Goal: Information Seeking & Learning: Learn about a topic

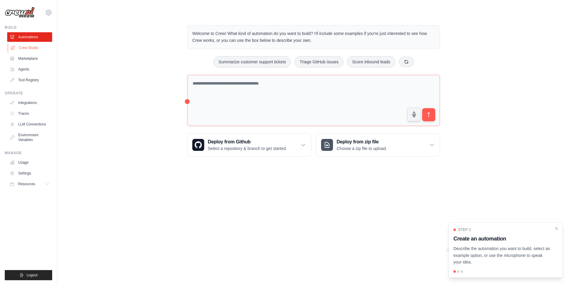
click at [23, 48] on link "Crew Studio" at bounding box center [30, 48] width 45 height 10
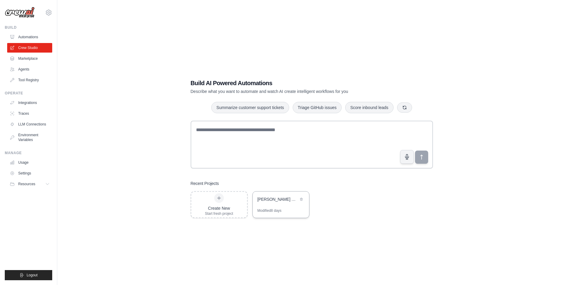
click at [275, 205] on div "Penny Stock Spike Hunter - Short-Term Trading Team" at bounding box center [281, 199] width 56 height 17
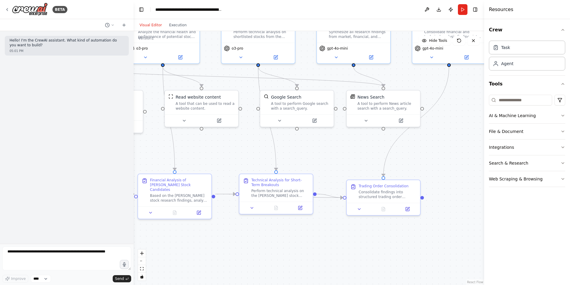
drag, startPoint x: 171, startPoint y: 162, endPoint x: 38, endPoint y: 120, distance: 140.0
click at [38, 120] on div "**********" at bounding box center [285, 142] width 570 height 285
click at [113, 27] on button at bounding box center [110, 24] width 14 height 7
click at [105, 47] on span at bounding box center [92, 46] width 54 height 5
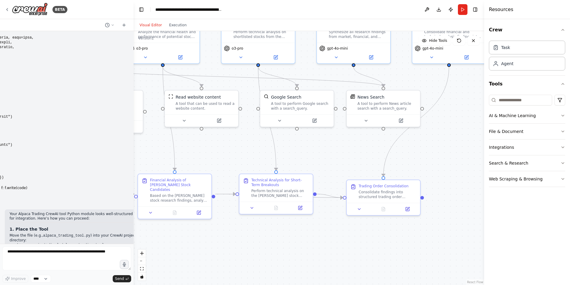
scroll to position [5064, 0]
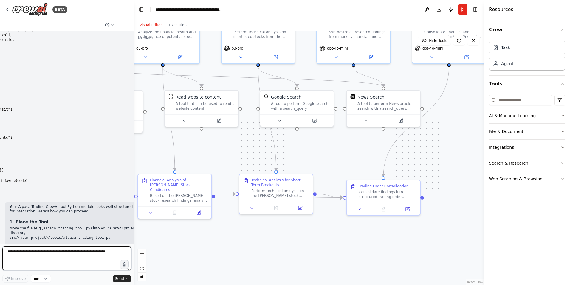
click at [36, 255] on textarea at bounding box center [66, 258] width 129 height 24
type textarea "**********"
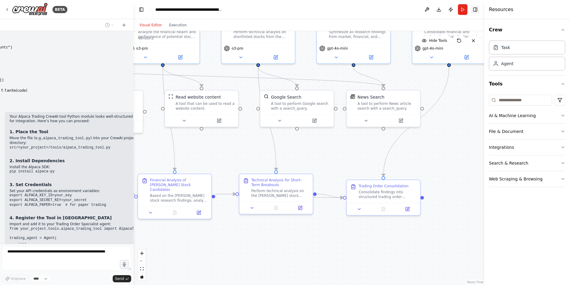
click at [473, 9] on button "Toggle Right Sidebar" at bounding box center [475, 9] width 8 height 8
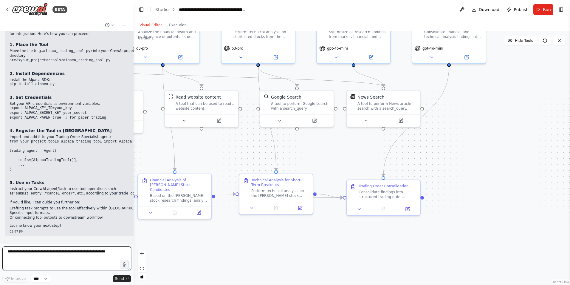
scroll to position [5246, 0]
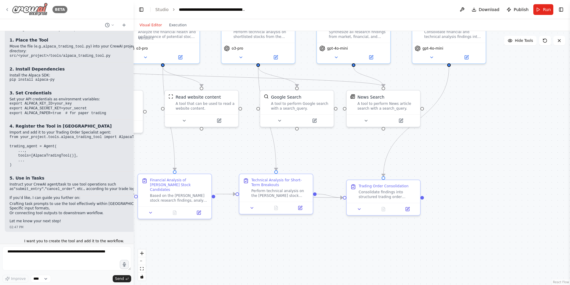
click at [13, 10] on img at bounding box center [30, 9] width 36 height 13
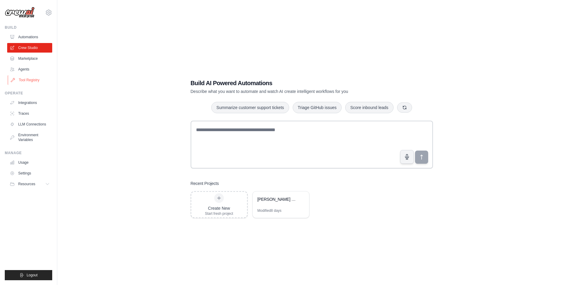
click at [28, 80] on link "Tool Registry" at bounding box center [30, 80] width 45 height 10
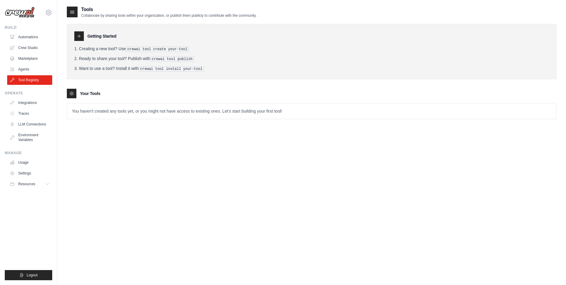
click at [136, 50] on pre "crewai tool create your-tool" at bounding box center [157, 49] width 63 height 5
click at [83, 37] on div at bounding box center [79, 36] width 10 height 10
click at [34, 186] on span "Resources" at bounding box center [27, 183] width 17 height 5
click at [31, 187] on button "Resources" at bounding box center [30, 184] width 45 height 10
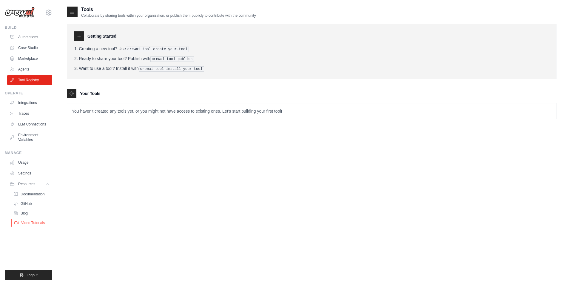
click at [25, 225] on span "Video Tutorials" at bounding box center [33, 222] width 24 height 5
click at [256, 109] on p "You haven't created any tools yet, or you might not have access to existing one…" at bounding box center [311, 111] width 489 height 16
click at [26, 70] on link "Agents" at bounding box center [30, 69] width 45 height 10
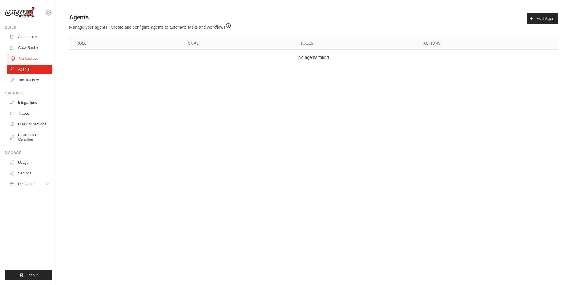
click at [24, 60] on link "Marketplace" at bounding box center [30, 59] width 45 height 10
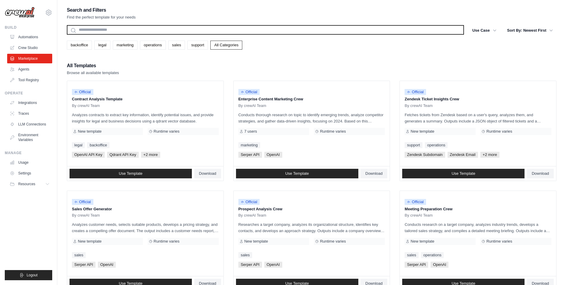
click at [111, 27] on input "text" at bounding box center [265, 30] width 397 height 10
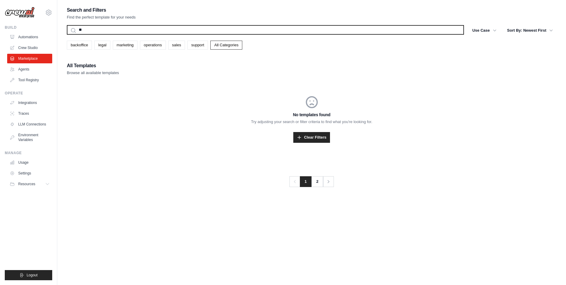
type input "*"
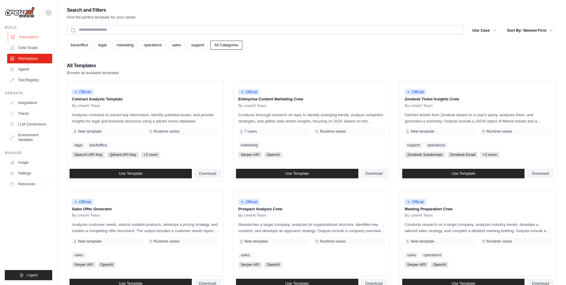
click at [38, 41] on link "Automations" at bounding box center [30, 37] width 45 height 10
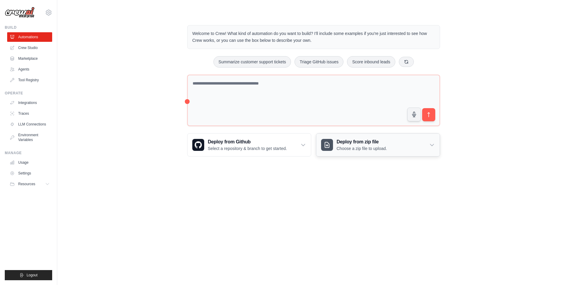
click at [363, 142] on h3 "Deploy from zip file" at bounding box center [362, 141] width 50 height 7
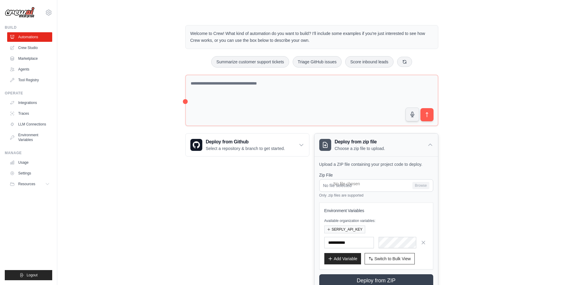
click at [388, 145] on div "Deploy from zip file Choose a zip file to upload." at bounding box center [376, 144] width 124 height 23
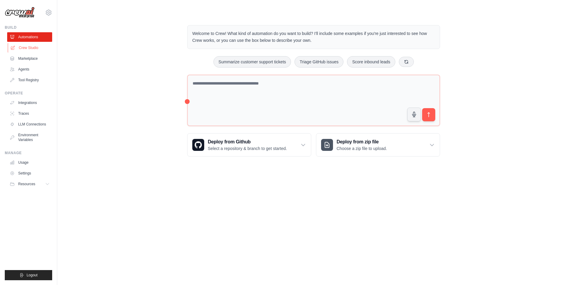
click at [24, 47] on link "Crew Studio" at bounding box center [30, 48] width 45 height 10
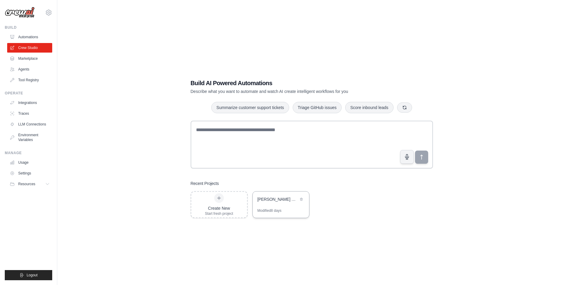
click at [263, 194] on div "[PERSON_NAME] Stock [PERSON_NAME] - Short-Term Trading Team" at bounding box center [281, 199] width 56 height 17
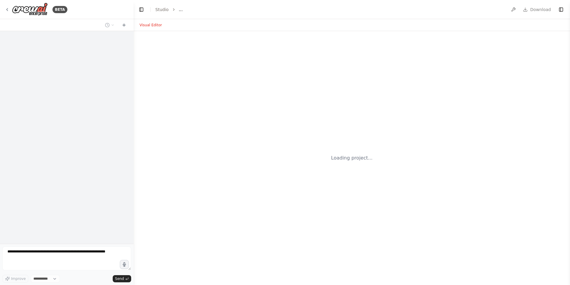
select select "****"
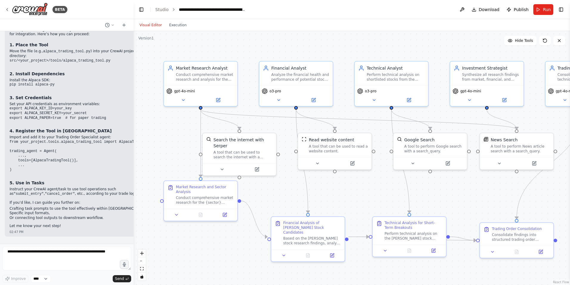
scroll to position [5246, 0]
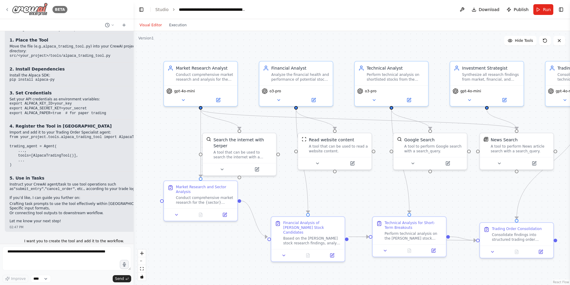
click at [18, 9] on img at bounding box center [30, 9] width 36 height 13
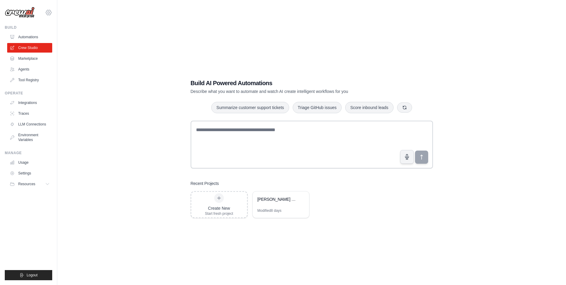
click at [46, 13] on icon at bounding box center [48, 12] width 7 height 7
click at [43, 46] on link "Settings" at bounding box center [48, 41] width 53 height 11
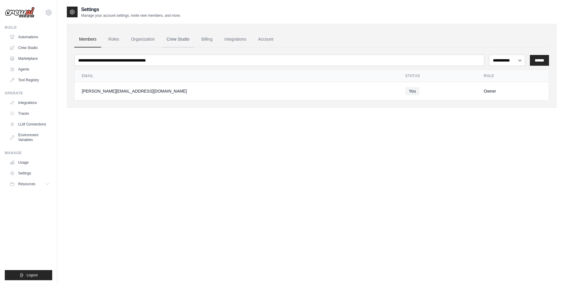
click at [187, 42] on link "Crew Studio" at bounding box center [178, 39] width 32 height 16
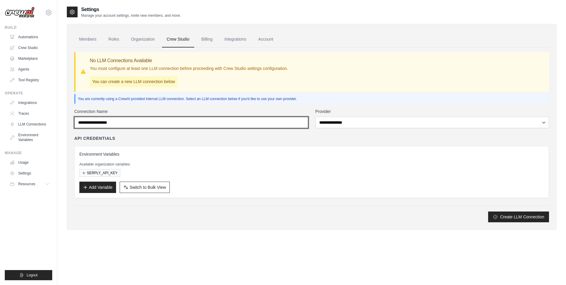
click at [132, 123] on input "Connection Name" at bounding box center [191, 122] width 234 height 11
click at [290, 125] on input "Connection Name" at bounding box center [191, 122] width 234 height 11
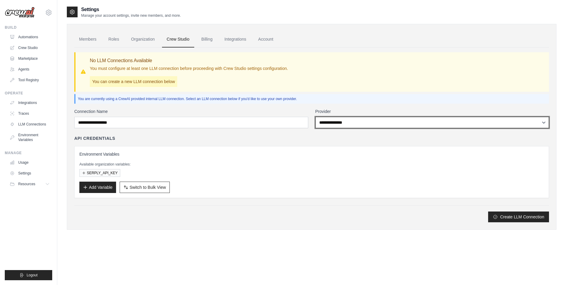
click at [347, 127] on select "**********" at bounding box center [432, 122] width 234 height 11
click at [351, 125] on select "**********" at bounding box center [432, 122] width 234 height 11
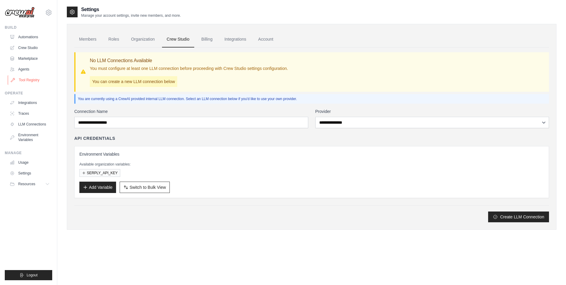
click at [25, 84] on link "Tool Registry" at bounding box center [30, 80] width 45 height 10
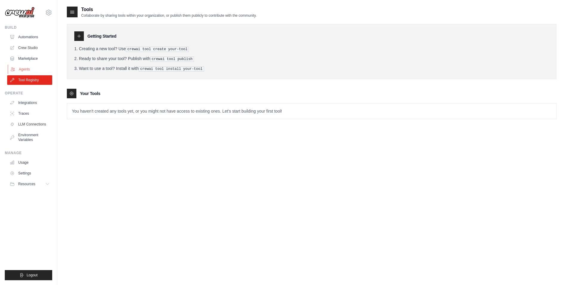
click at [24, 71] on link "Agents" at bounding box center [30, 69] width 45 height 10
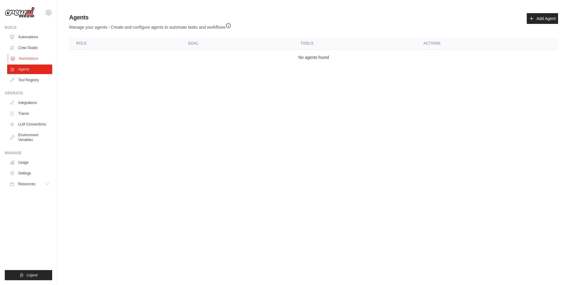
click at [26, 60] on link "Marketplace" at bounding box center [30, 59] width 45 height 10
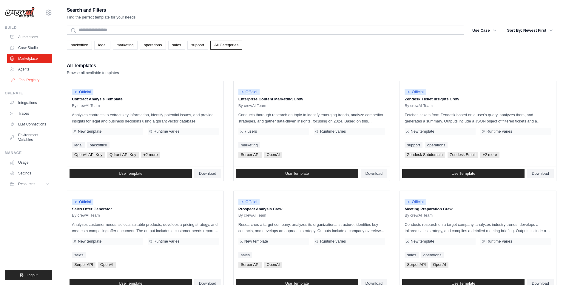
click at [27, 80] on link "Tool Registry" at bounding box center [30, 80] width 45 height 10
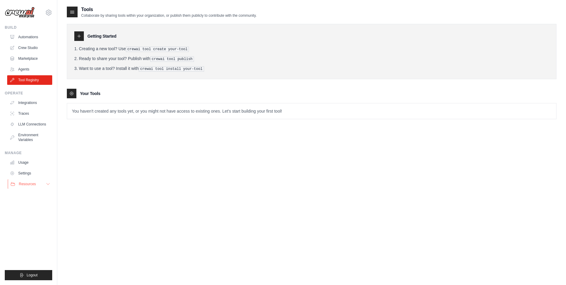
click at [35, 183] on span "Resources" at bounding box center [27, 183] width 17 height 5
click at [33, 193] on span "Documentation" at bounding box center [33, 194] width 24 height 5
